Goal: Communication & Community: Answer question/provide support

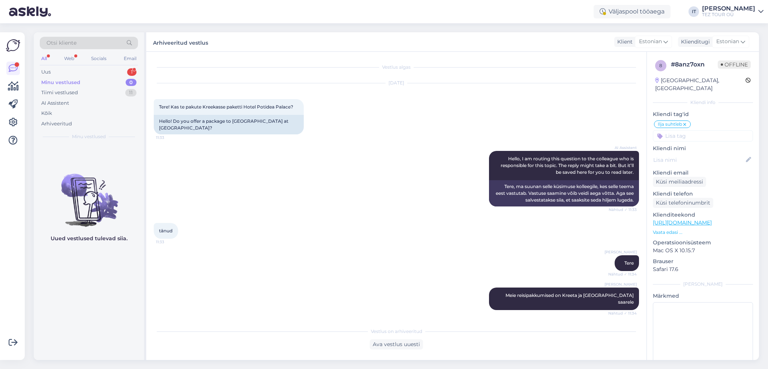
click at [114, 70] on div "Uus 1" at bounding box center [89, 72] width 98 height 11
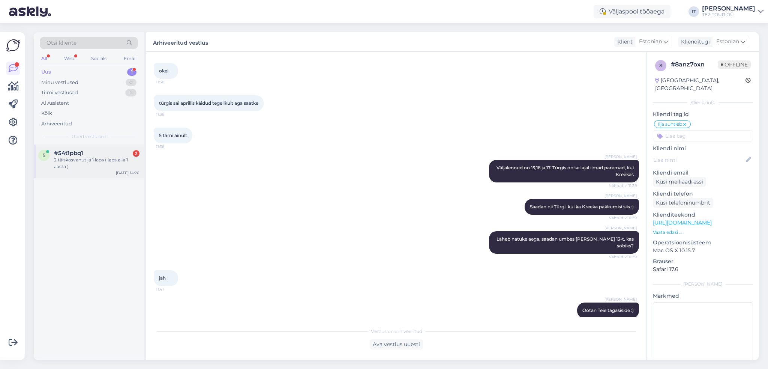
click at [112, 169] on div "2 täiskasvanut ja 1 laps ( laps alla 1 aasta )" at bounding box center [97, 163] width 86 height 14
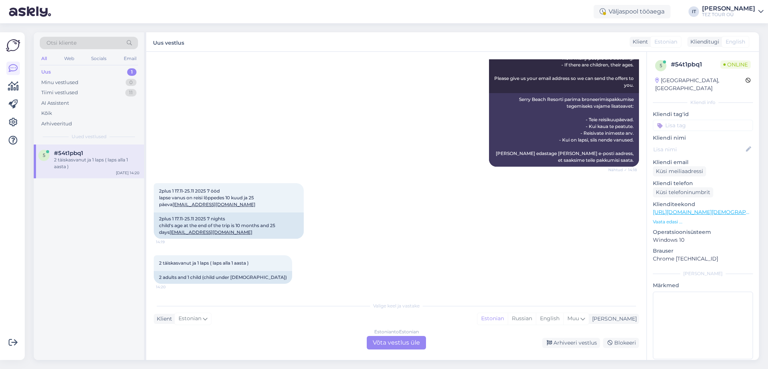
scroll to position [263, 0]
click at [389, 335] on div "Valige [PERSON_NAME] vastake Klient Estonian Mina Estonian Russian English Muu …" at bounding box center [396, 323] width 485 height 51
click at [391, 345] on div "Estonian to Estonian Võta vestlus üle" at bounding box center [396, 343] width 59 height 14
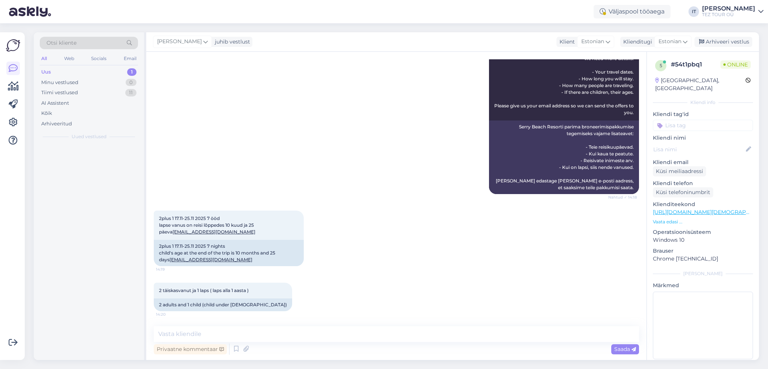
scroll to position [235, 0]
click at [311, 338] on textarea at bounding box center [396, 334] width 485 height 16
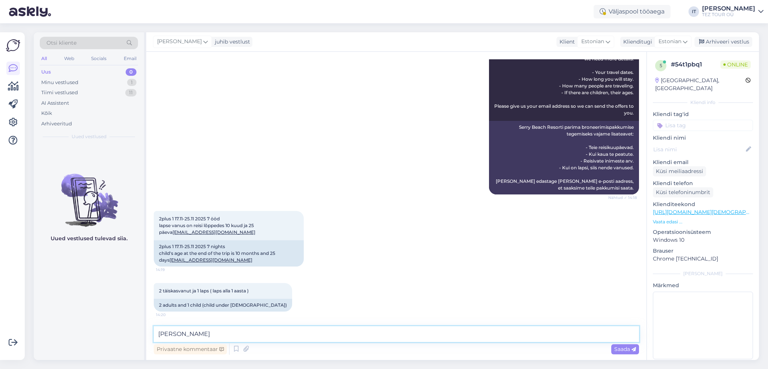
type textarea "Tere, [PERSON_NAME]!"
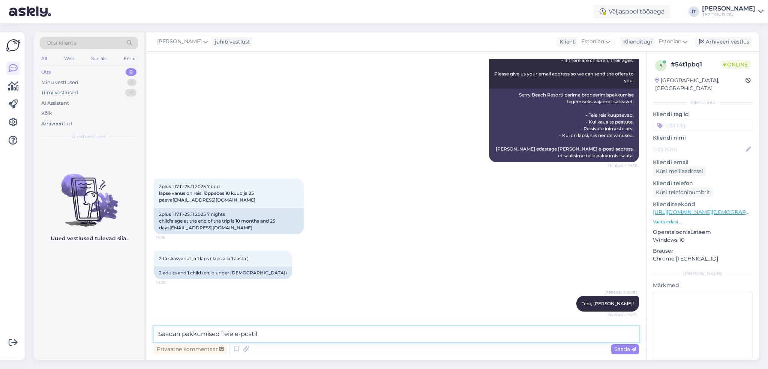
type textarea "Saadan pakkumised Teie e-postile"
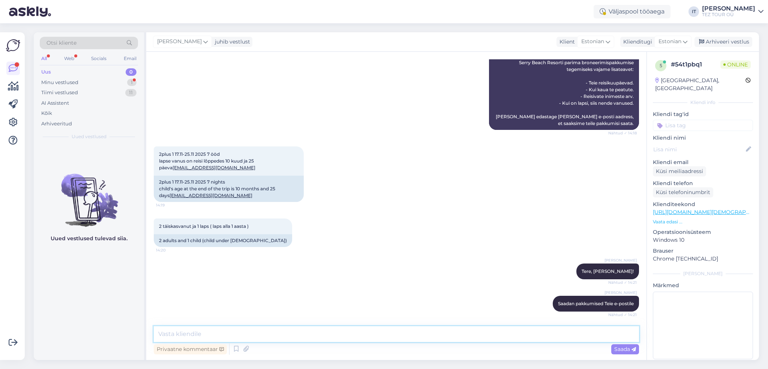
scroll to position [371, 0]
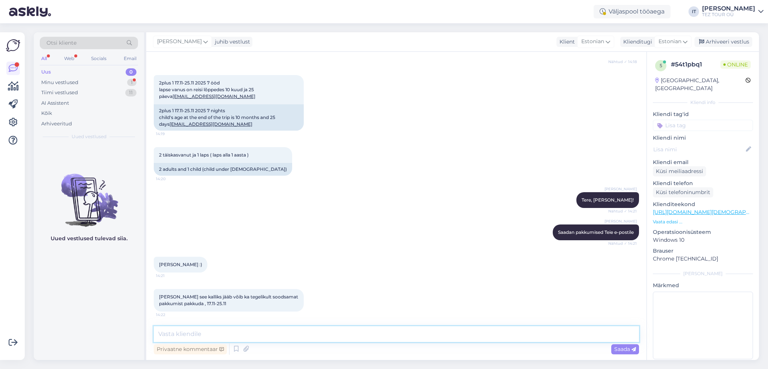
click at [281, 327] on textarea at bounding box center [396, 334] width 485 height 16
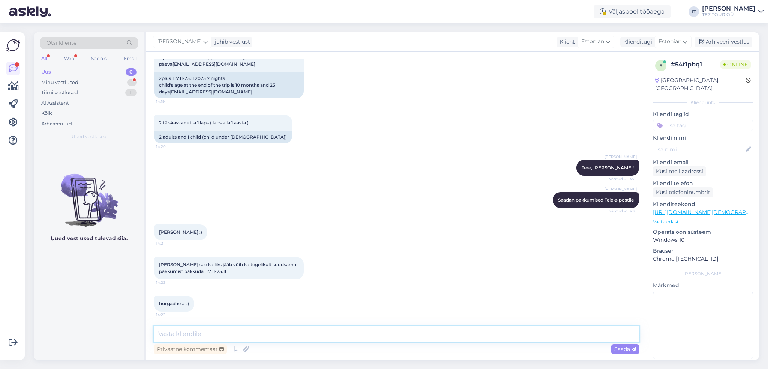
click at [234, 328] on textarea at bounding box center [396, 334] width 485 height 16
type textarea "Palun vabandust, [PERSON_NAME]!"
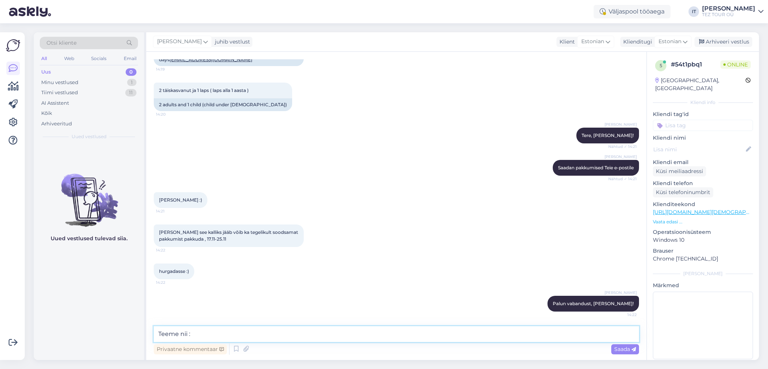
type textarea "Teeme nii :)"
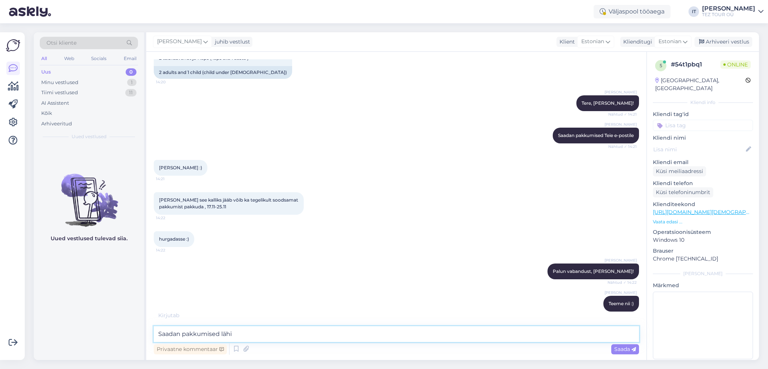
scroll to position [500, 0]
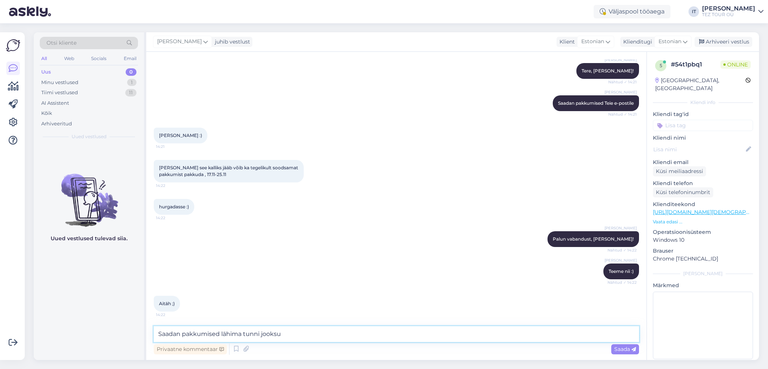
type textarea "Saadan pakkumised lähima tunni jooksul"
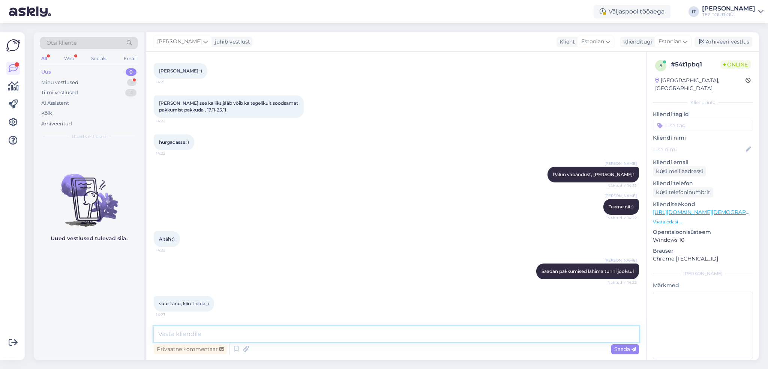
scroll to position [596, 0]
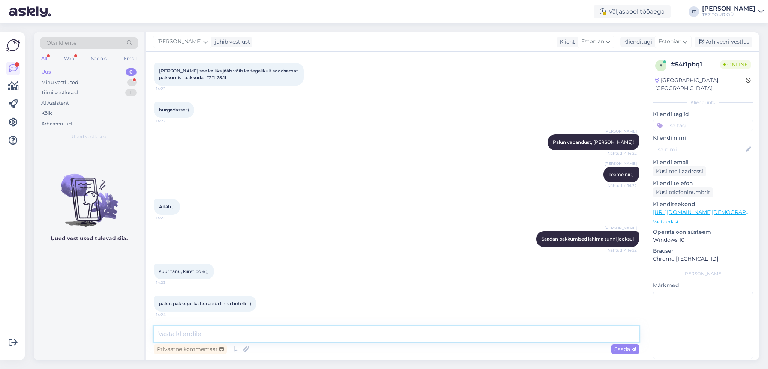
click at [320, 338] on textarea at bounding box center [396, 334] width 485 height 16
click at [182, 334] on textarea "Saadan [PERSON_NAME] läheduses olevaid hotelle" at bounding box center [396, 334] width 485 height 16
click at [321, 334] on textarea "Saadan siis [PERSON_NAME] läheduses olevaid hotelle" at bounding box center [396, 334] width 485 height 16
type textarea "Saadan siis [PERSON_NAME] läheduses olevaid hotelle"
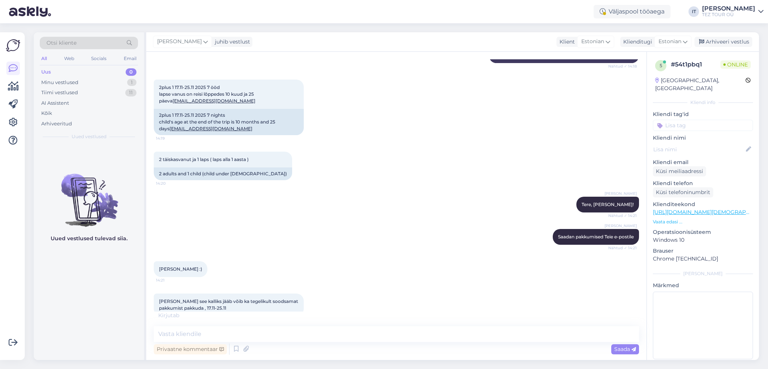
scroll to position [661, 0]
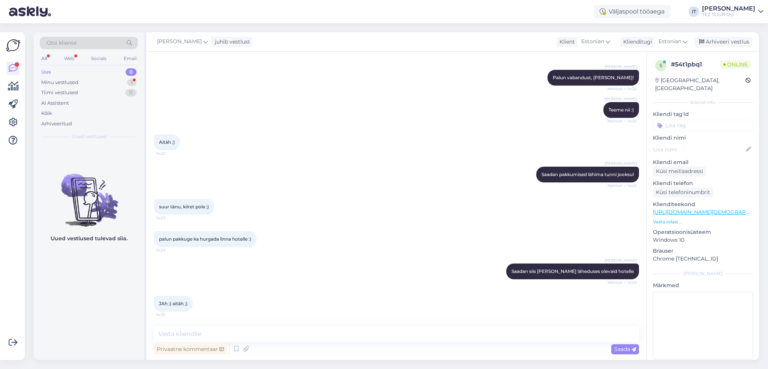
click at [387, 262] on div "Ilja Tserepanov Saadan siis [PERSON_NAME] läheduses olevaid hotelle Nähtud ✓ 14…" at bounding box center [396, 271] width 485 height 32
click at [278, 331] on textarea at bounding box center [396, 334] width 485 height 16
type textarea "j"
type textarea "Väljalennud on meil laupäeviti"
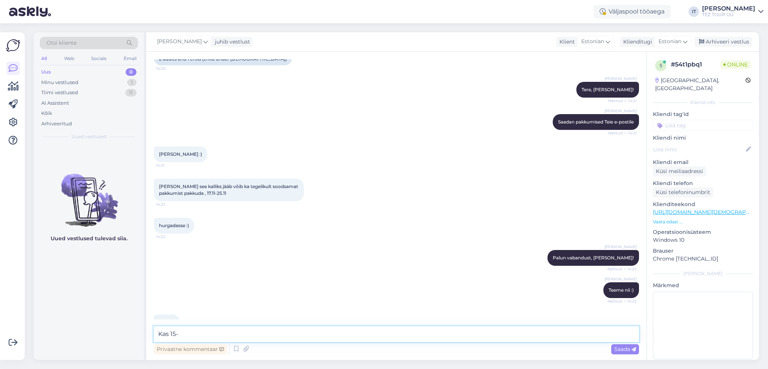
scroll to position [468, 0]
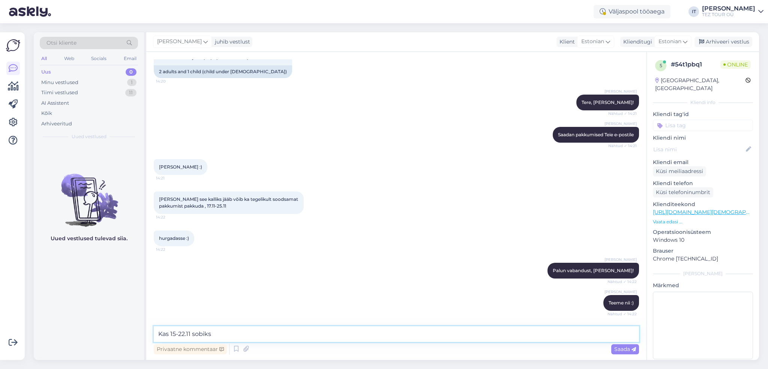
type textarea "Kas 15-22.11 sobiks?"
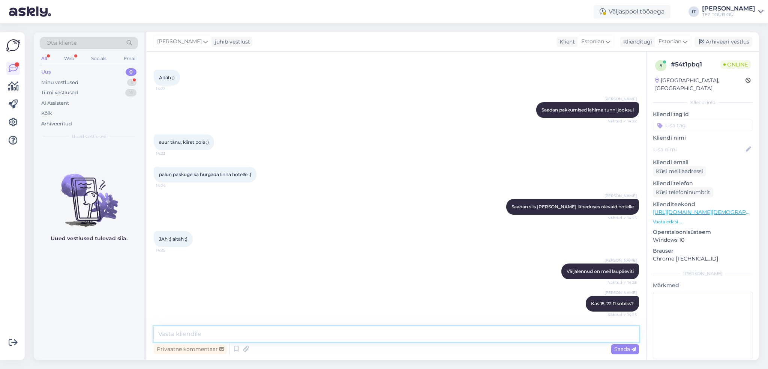
scroll to position [758, 0]
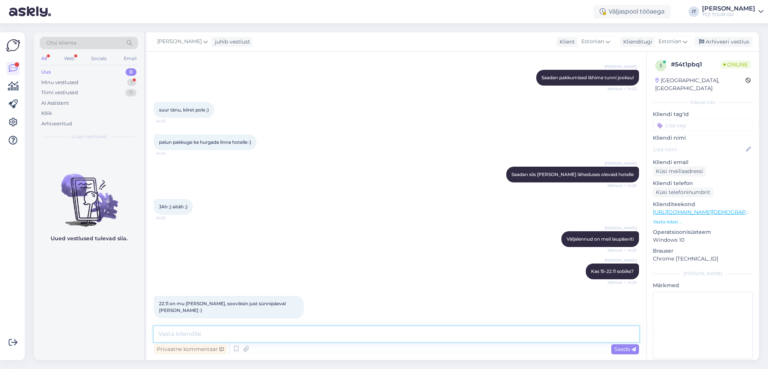
click at [248, 337] on textarea at bounding box center [396, 334] width 485 height 16
type textarea "Enne seda saab [PERSON_NAME], kas [PERSON_NAME] ei sooviks minna?"
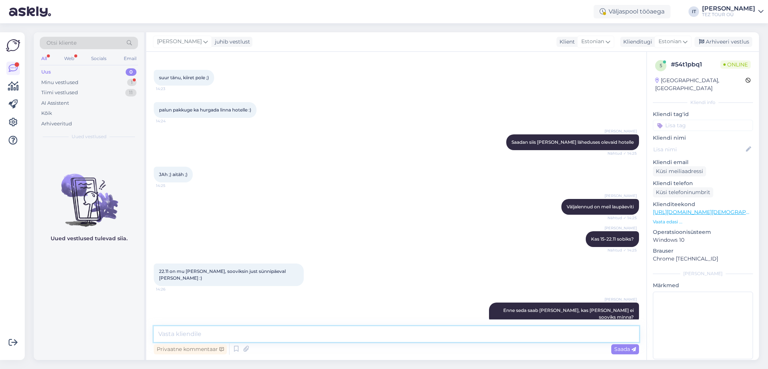
scroll to position [822, 0]
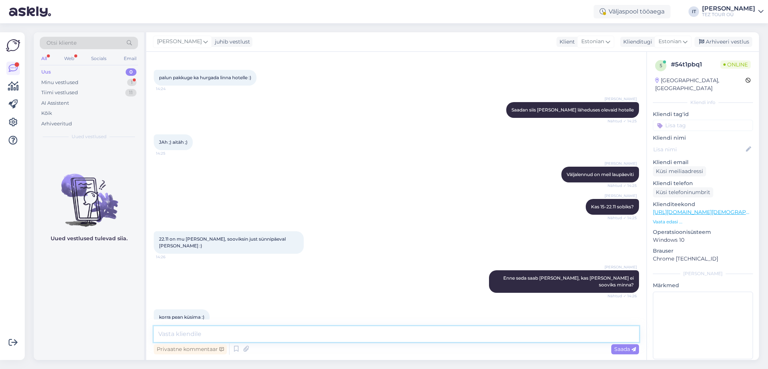
click at [288, 332] on textarea at bounding box center [396, 334] width 485 height 16
type textarea "A"
type textarea "Võite hiljem [PERSON_NAME] otse e-postile kirjutada - [EMAIL_ADDRESS][DOMAIN_NA…"
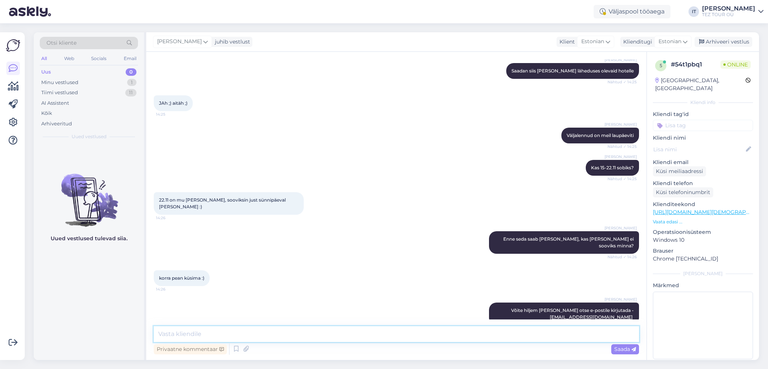
type textarea "A"
type textarea "S"
type textarea "Või siis [PERSON_NAME] helistada :) Minu isiklik telefoninumber on 58553533"
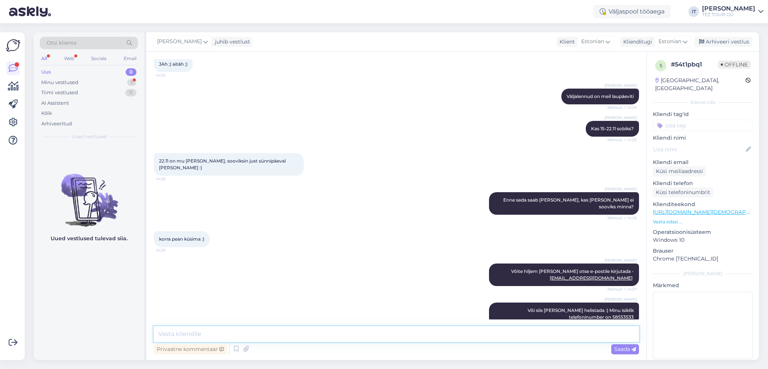
scroll to position [933, 0]
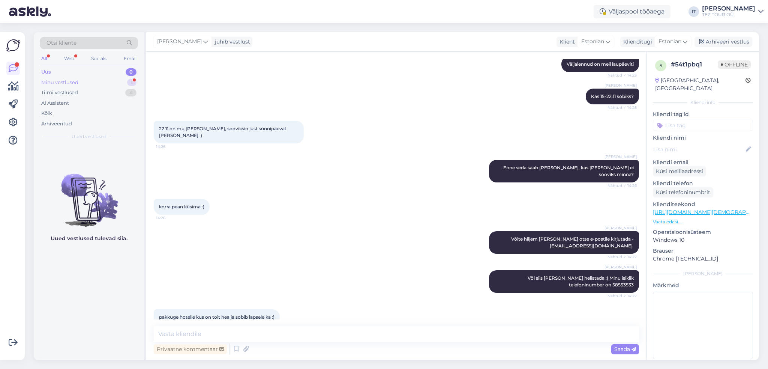
click at [110, 81] on div "Minu vestlused 1" at bounding box center [89, 82] width 98 height 11
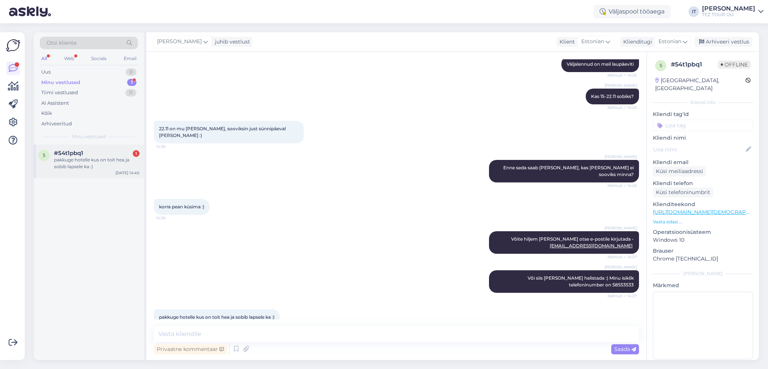
click at [113, 168] on div "pakkuge hotelle kus on toit hea ja sobib lapsele ka :)" at bounding box center [97, 163] width 86 height 14
click at [262, 331] on textarea at bounding box center [396, 334] width 485 height 16
type textarea "Teeme nii!"
